Goal: Information Seeking & Learning: Learn about a topic

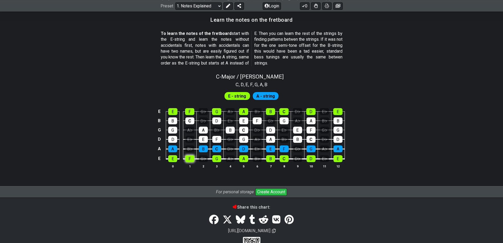
scroll to position [492, 0]
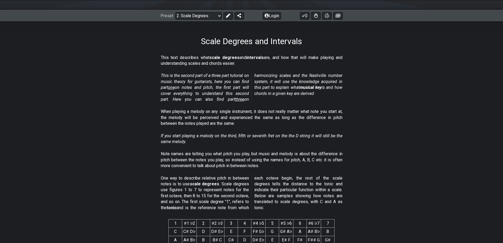
scroll to position [243, 0]
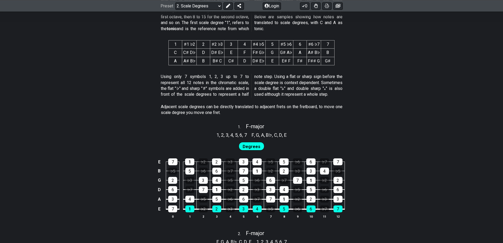
click at [211, 163] on td "6" at bounding box center [216, 165] width 13 height 9
click at [214, 163] on div "2" at bounding box center [216, 161] width 9 height 7
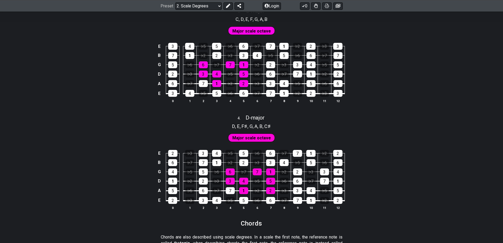
scroll to position [666, 0]
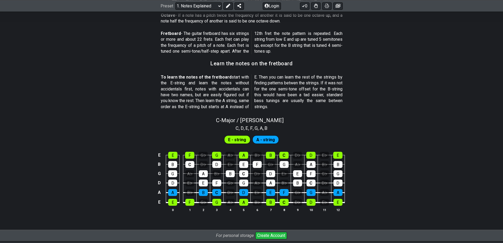
scroll to position [475, 0]
